Goal: Transaction & Acquisition: Download file/media

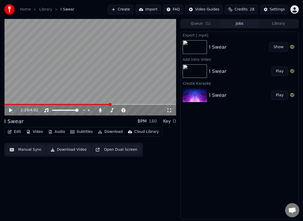
click at [218, 156] on div "Export [.mp4] I Swear Show Add Intro Video I Swear Play Create Karaoke I Swear …" at bounding box center [239, 126] width 118 height 188
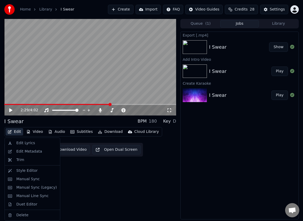
click at [18, 131] on button "Edit" at bounding box center [15, 131] width 18 height 7
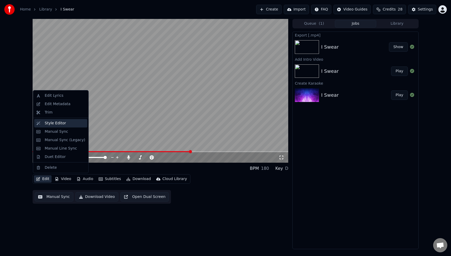
click at [46, 122] on div "Style Editor" at bounding box center [55, 123] width 21 height 5
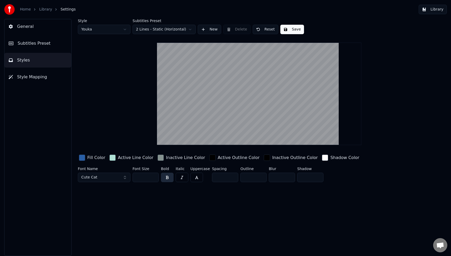
click at [93, 157] on div "Fill Color" at bounding box center [96, 158] width 18 height 6
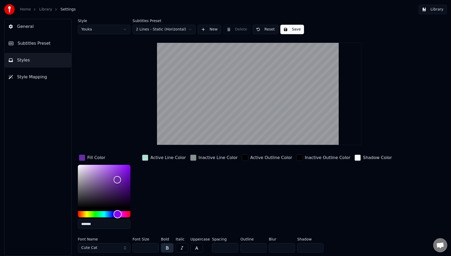
drag, startPoint x: 109, startPoint y: 214, endPoint x: 118, endPoint y: 215, distance: 8.5
click at [118, 215] on div "Hue" at bounding box center [118, 214] width 8 height 8
drag, startPoint x: 119, startPoint y: 214, endPoint x: 117, endPoint y: 213, distance: 2.8
click at [117, 213] on div "Hue" at bounding box center [117, 214] width 8 height 8
type input "*******"
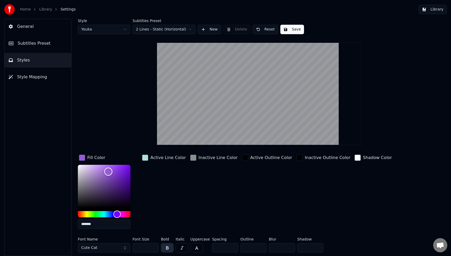
drag, startPoint x: 115, startPoint y: 179, endPoint x: 108, endPoint y: 171, distance: 9.7
click at [108, 171] on div "Color" at bounding box center [108, 172] width 8 height 8
click at [104, 221] on button "Cute Cat" at bounding box center [104, 247] width 53 height 9
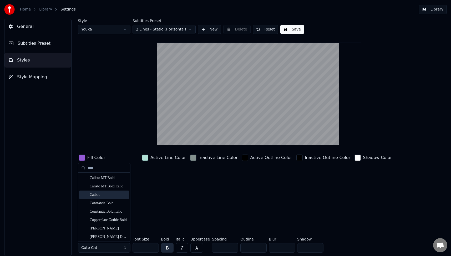
type input "****"
click at [105, 193] on div "Catboo" at bounding box center [108, 194] width 37 height 5
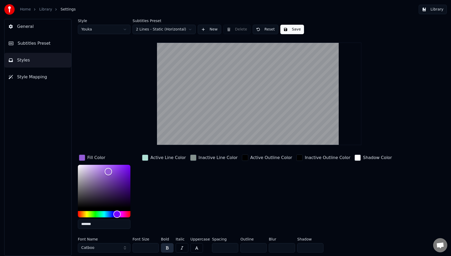
drag, startPoint x: 143, startPoint y: 247, endPoint x: 135, endPoint y: 248, distance: 8.2
click at [135, 221] on input "***" at bounding box center [146, 247] width 26 height 9
drag, startPoint x: 145, startPoint y: 249, endPoint x: 130, endPoint y: 250, distance: 15.5
click at [130, 221] on div "Font Name Catboo Font Size *** Bold Italic Uppercase Spacing * Outline * Blur *…" at bounding box center [236, 245] width 316 height 17
type input "**"
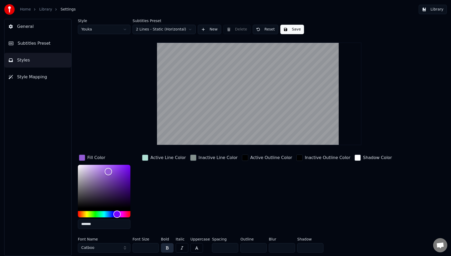
click at [219, 199] on div "Inactive Line Color" at bounding box center [214, 194] width 50 height 80
click at [294, 29] on button "Save" at bounding box center [292, 29] width 24 height 9
click at [302, 8] on button "Library" at bounding box center [433, 9] width 28 height 9
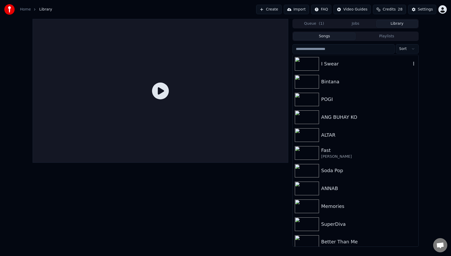
click at [302, 64] on div "I Swear" at bounding box center [366, 63] width 90 height 7
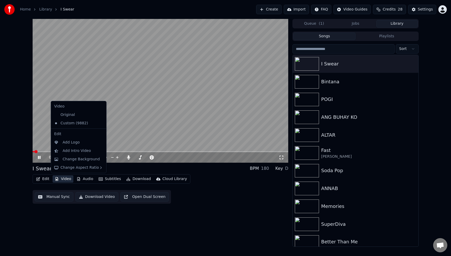
click at [67, 178] on button "Video" at bounding box center [63, 178] width 21 height 7
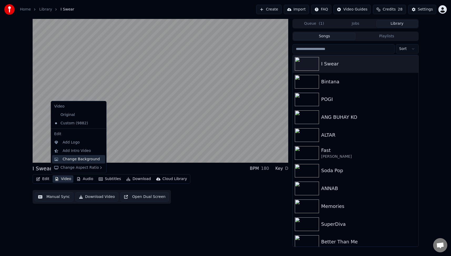
click at [78, 159] on div "Change Background" at bounding box center [81, 159] width 37 height 5
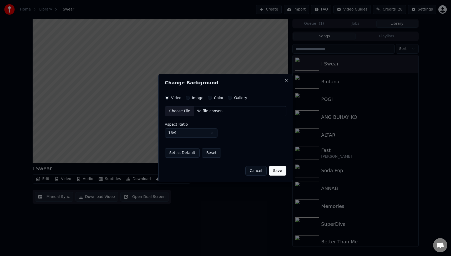
click at [176, 97] on label "Video" at bounding box center [176, 98] width 10 height 4
click at [169, 97] on button "Video" at bounding box center [167, 98] width 4 height 4
click at [176, 109] on div "Choose File" at bounding box center [179, 110] width 29 height 9
click at [281, 171] on button "Save" at bounding box center [277, 170] width 17 height 9
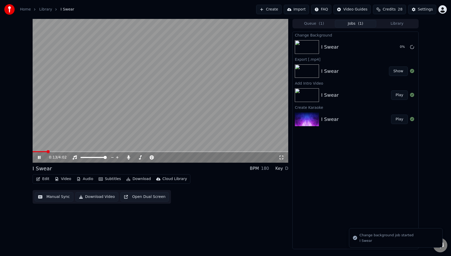
click at [40, 158] on icon at bounding box center [39, 157] width 3 height 3
click at [302, 46] on button "Play" at bounding box center [399, 46] width 17 height 9
click at [45, 180] on button "Edit" at bounding box center [43, 178] width 18 height 7
click at [67, 181] on button "Video" at bounding box center [63, 178] width 21 height 7
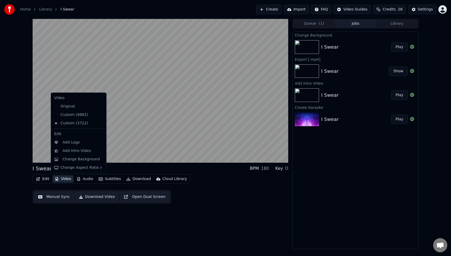
click at [67, 179] on button "Video" at bounding box center [63, 178] width 21 height 7
click at [71, 153] on div "Add Intro Video" at bounding box center [77, 150] width 28 height 5
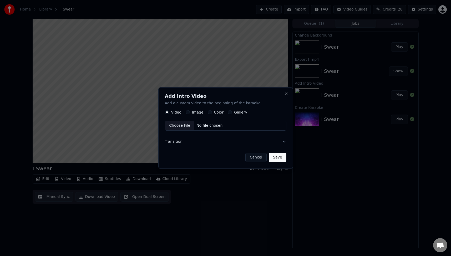
click at [186, 111] on div "Add Intro Video Add a custom video to the beginning of the karaoke Video Image …" at bounding box center [225, 128] width 135 height 82
click at [187, 113] on button "Image" at bounding box center [188, 112] width 4 height 4
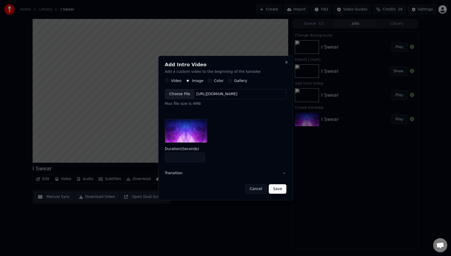
click at [174, 96] on div "Choose File" at bounding box center [179, 93] width 29 height 9
click at [285, 189] on button "Save" at bounding box center [277, 188] width 17 height 9
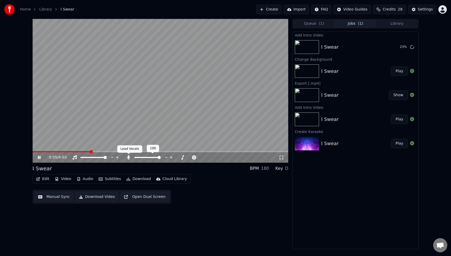
click at [129, 156] on icon at bounding box center [128, 157] width 3 height 4
click at [129, 156] on icon at bounding box center [128, 157] width 5 height 4
click at [39, 157] on icon at bounding box center [43, 157] width 12 height 4
click at [302, 47] on button "Play" at bounding box center [399, 46] width 17 height 9
click at [39, 157] on icon at bounding box center [39, 157] width 3 height 3
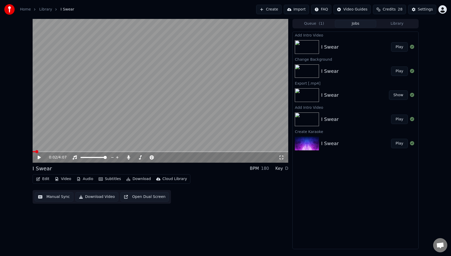
click at [104, 197] on button "Download Video" at bounding box center [96, 196] width 43 height 9
